Goal: Navigation & Orientation: Find specific page/section

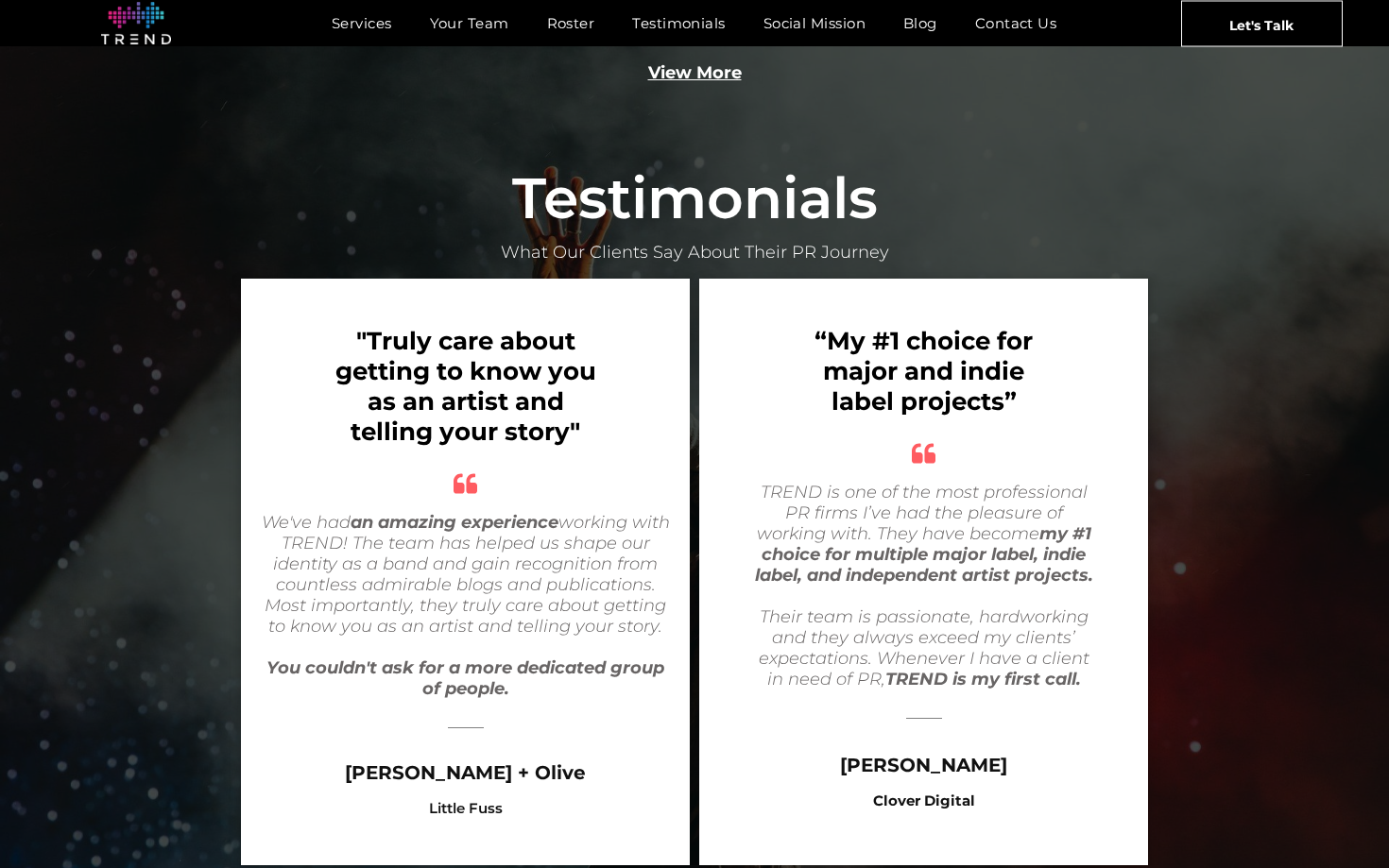
scroll to position [3605, 0]
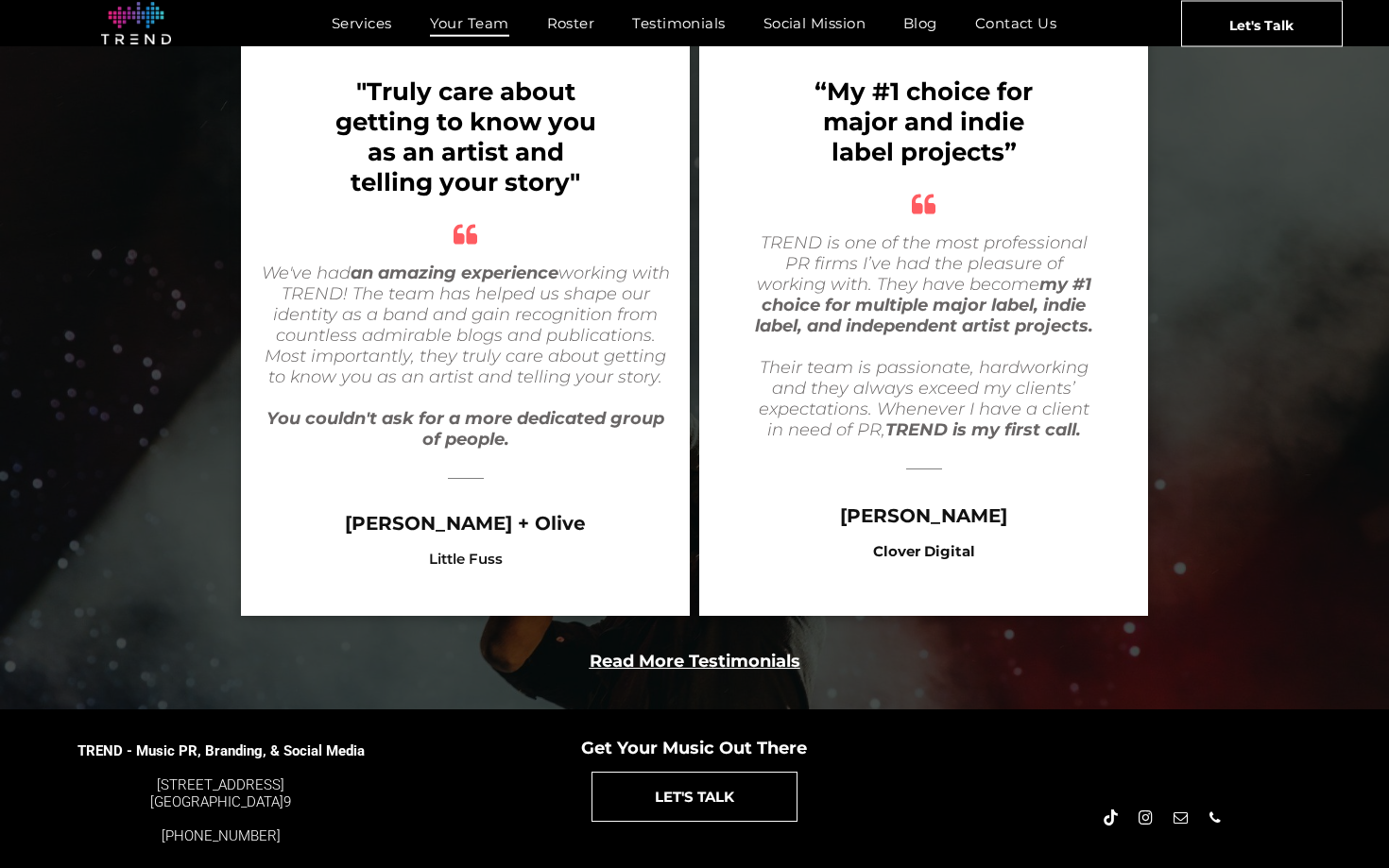
click at [439, 30] on span "Your Team" at bounding box center [470, 24] width 79 height 28
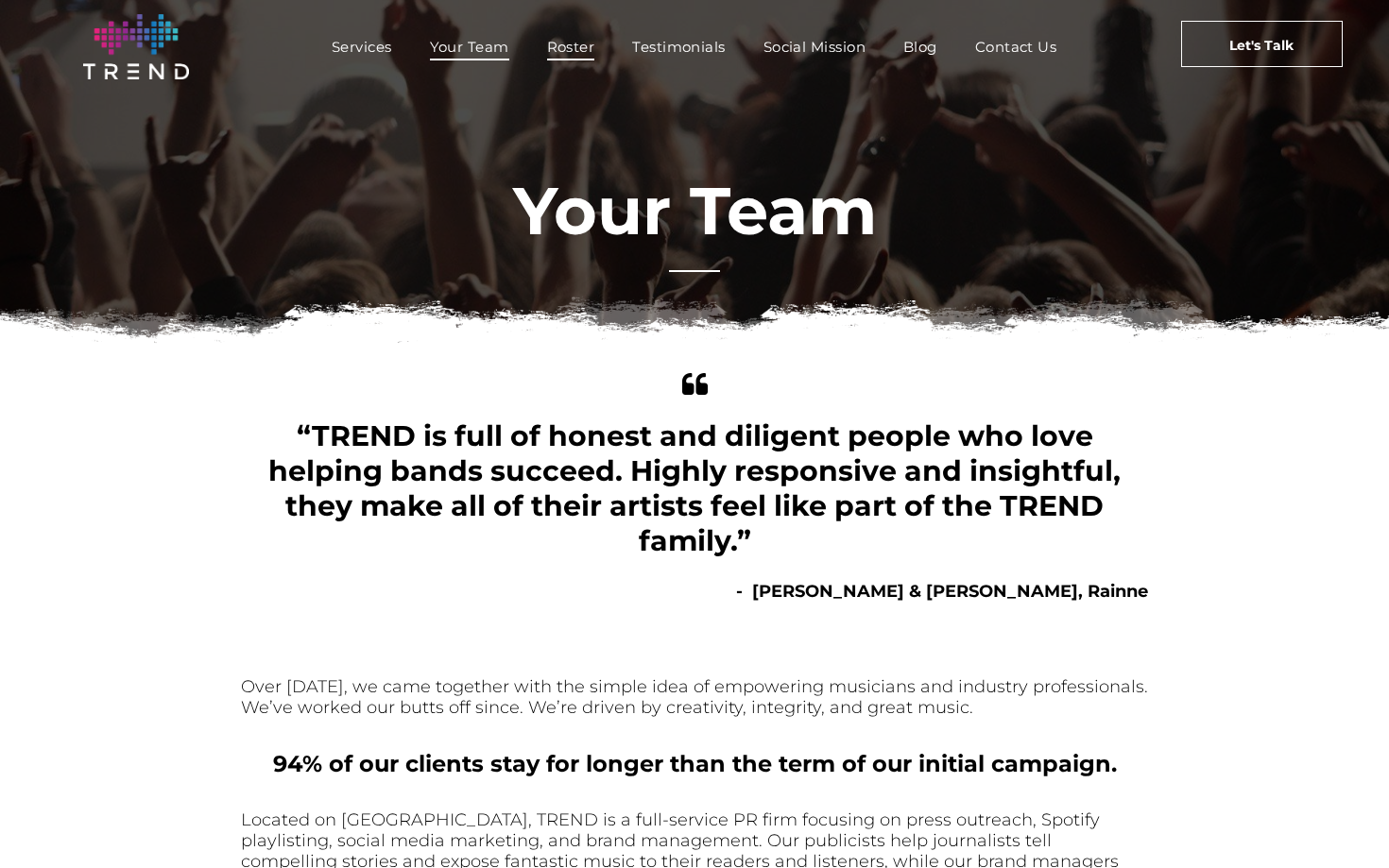
click at [576, 45] on span "Roster" at bounding box center [571, 47] width 49 height 28
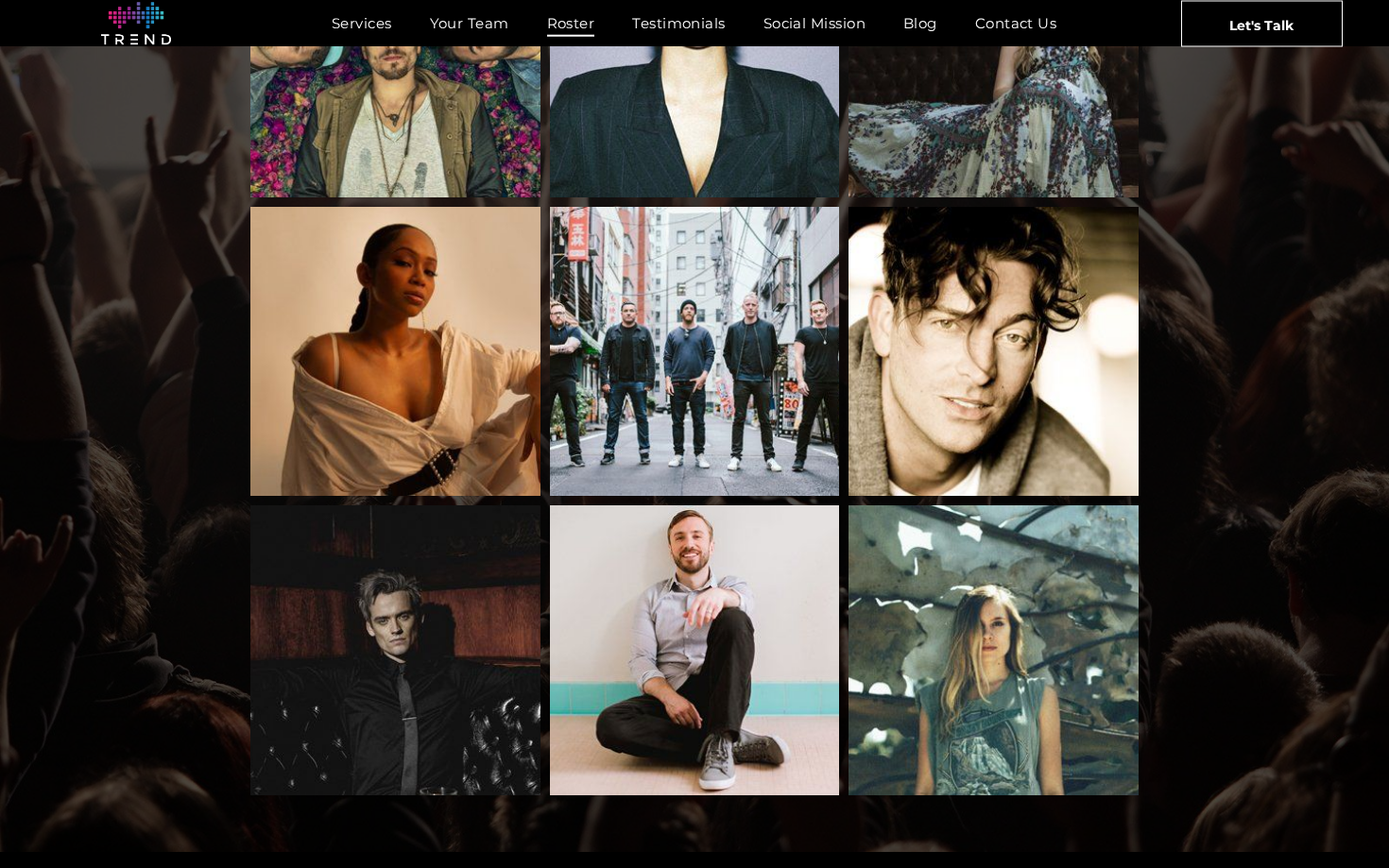
scroll to position [1926, 0]
